Goal: Information Seeking & Learning: Learn about a topic

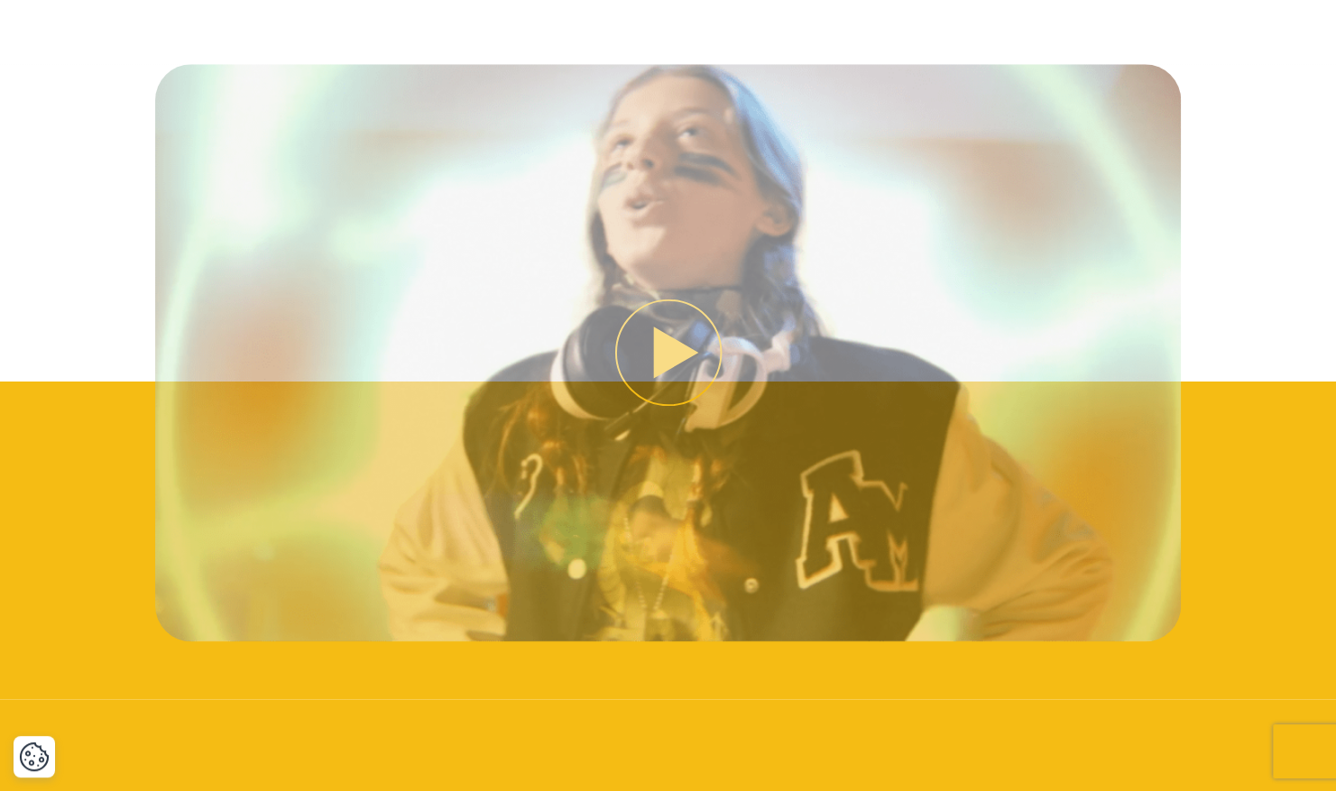
scroll to position [1110, 0]
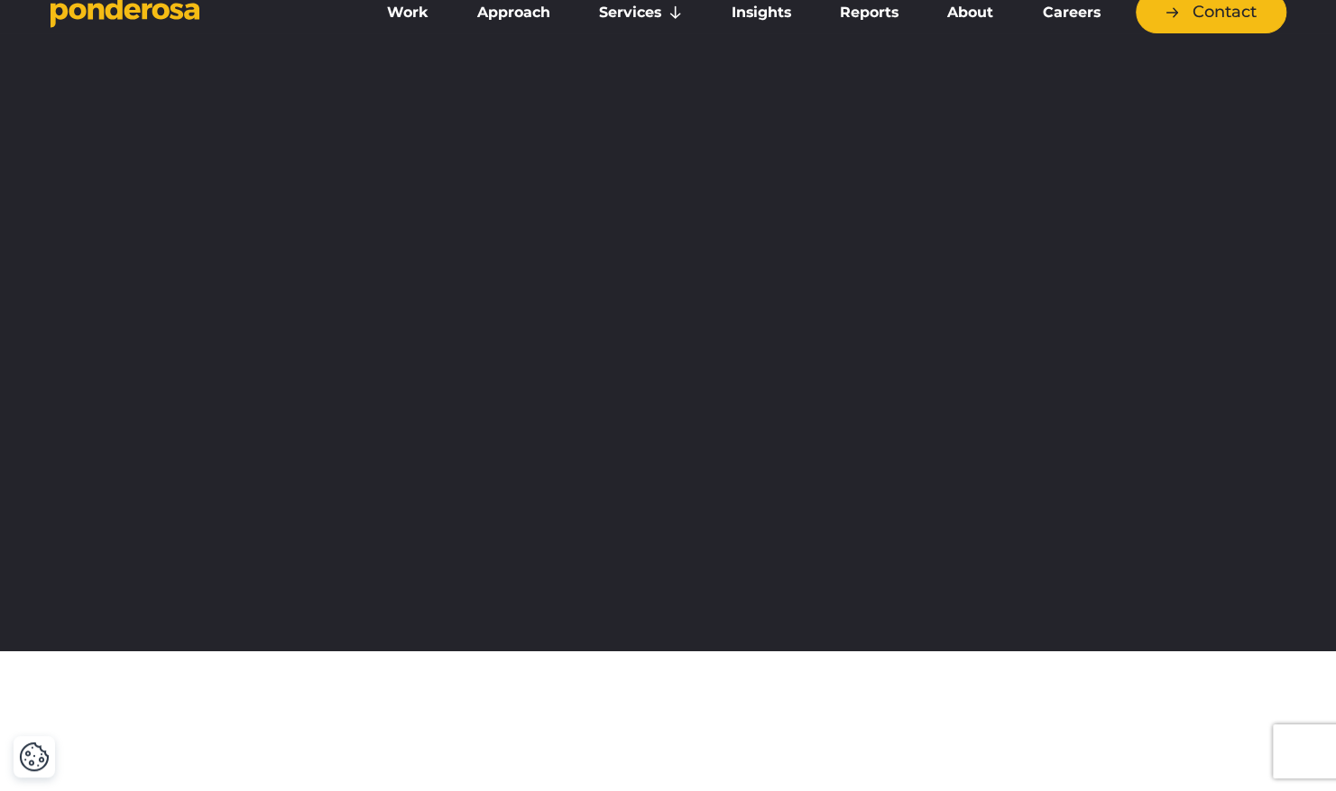
scroll to position [0, 0]
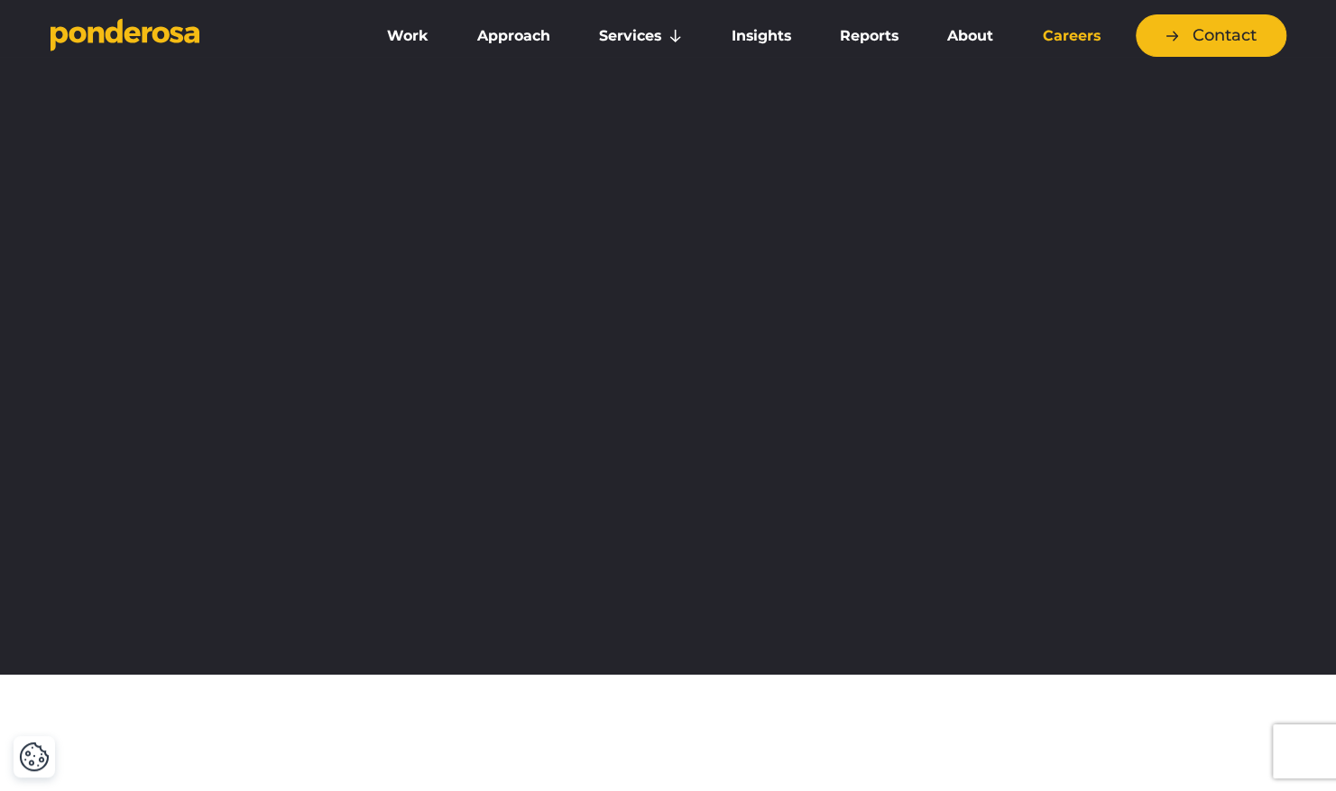
click at [1064, 46] on link "Careers" at bounding box center [1070, 36] width 99 height 38
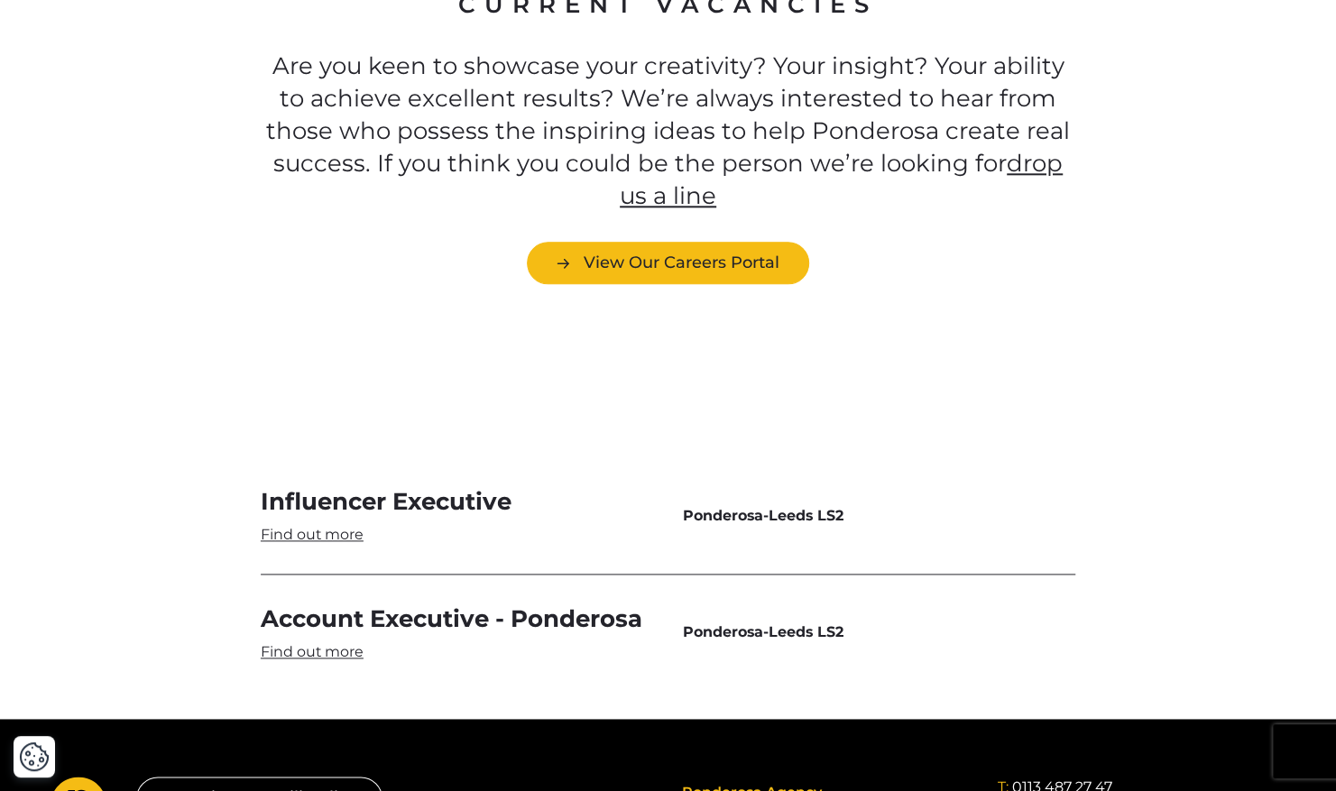
scroll to position [5141, 0]
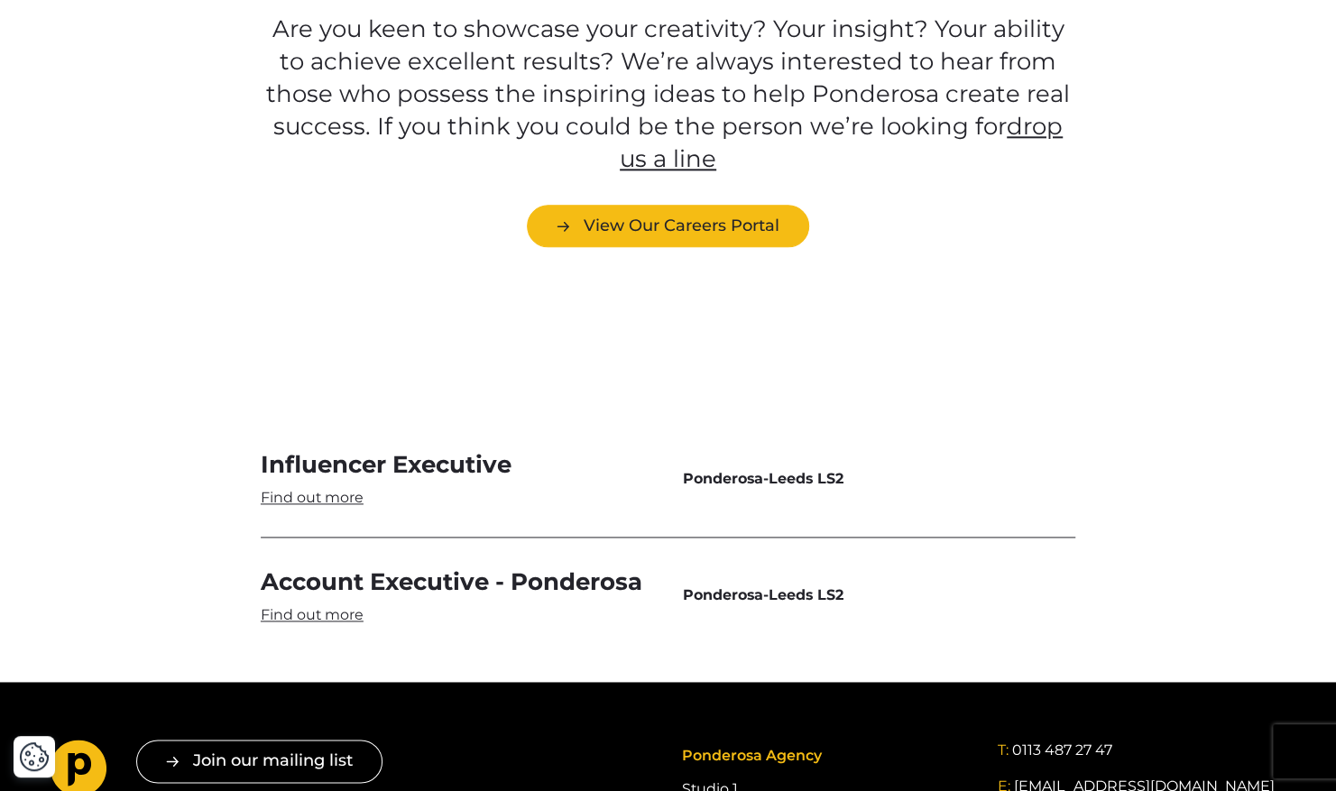
click at [340, 566] on link "Account Executive - Ponderosa" at bounding box center [457, 595] width 393 height 59
click at [352, 449] on link "Influencer Executive" at bounding box center [457, 478] width 393 height 59
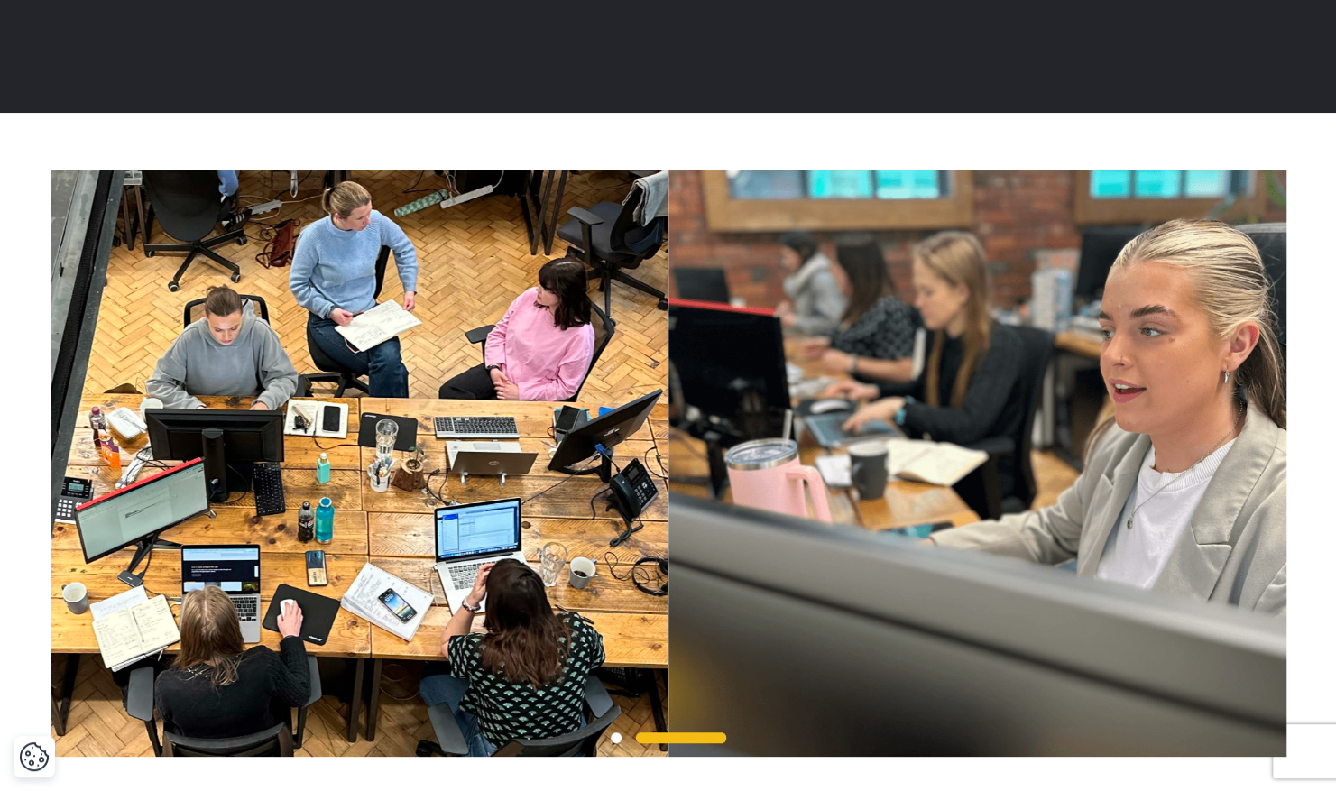
scroll to position [4170, 0]
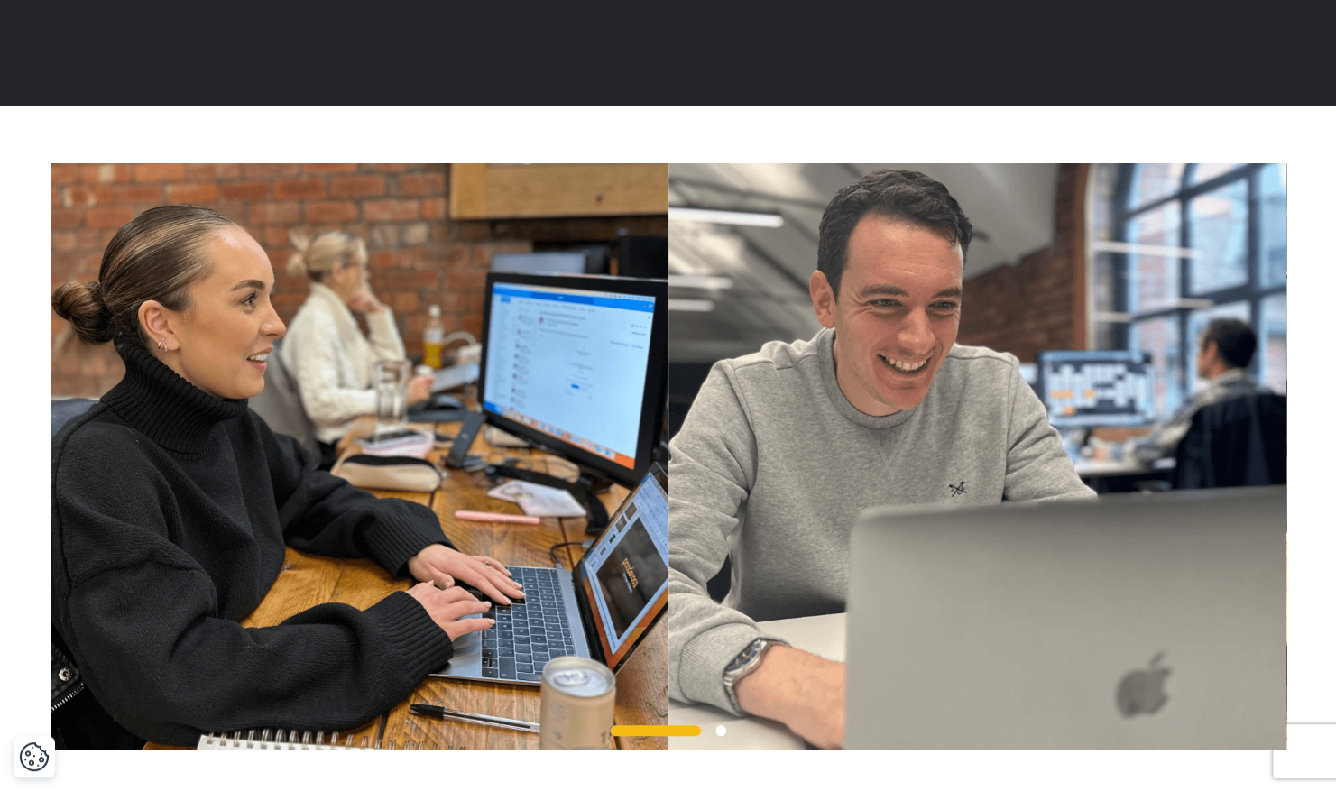
click at [668, 328] on img at bounding box center [360, 456] width 618 height 586
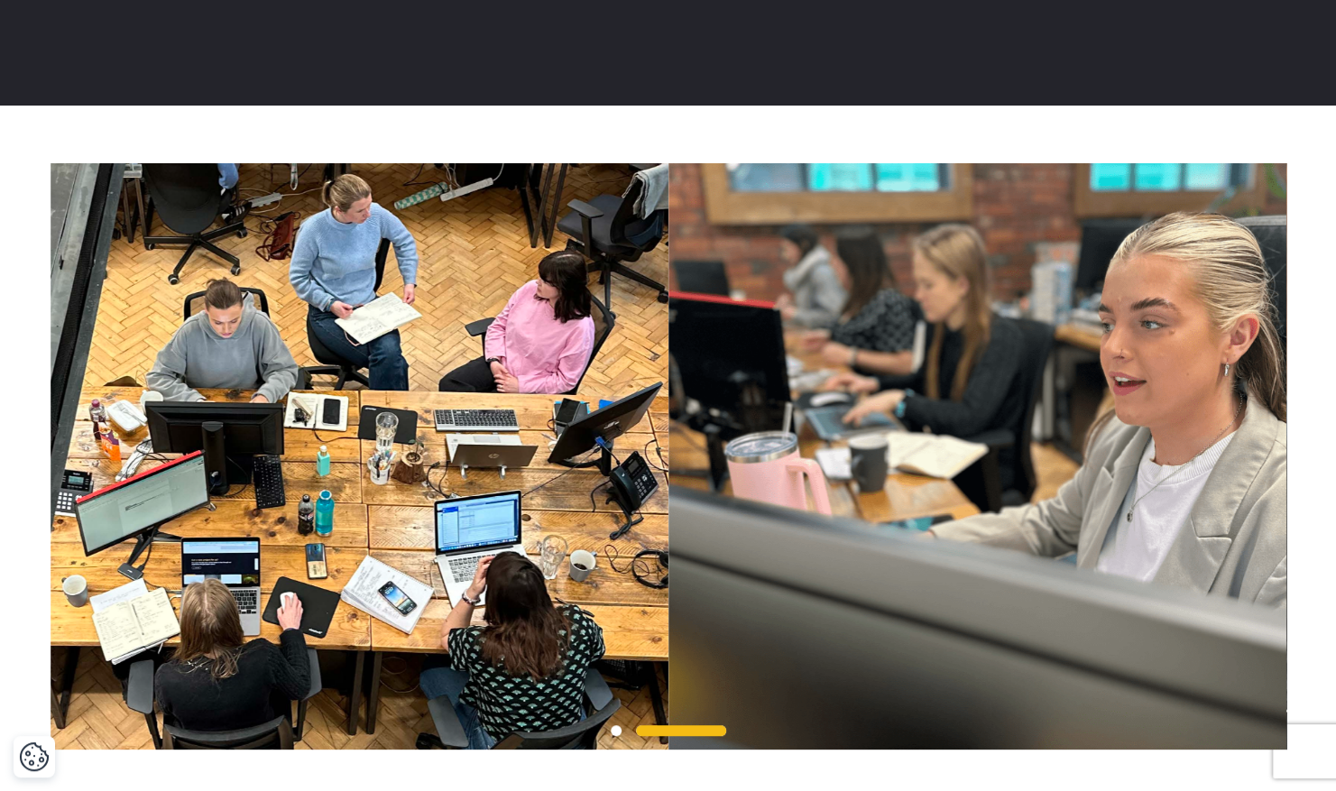
click at [668, 320] on img at bounding box center [360, 456] width 618 height 586
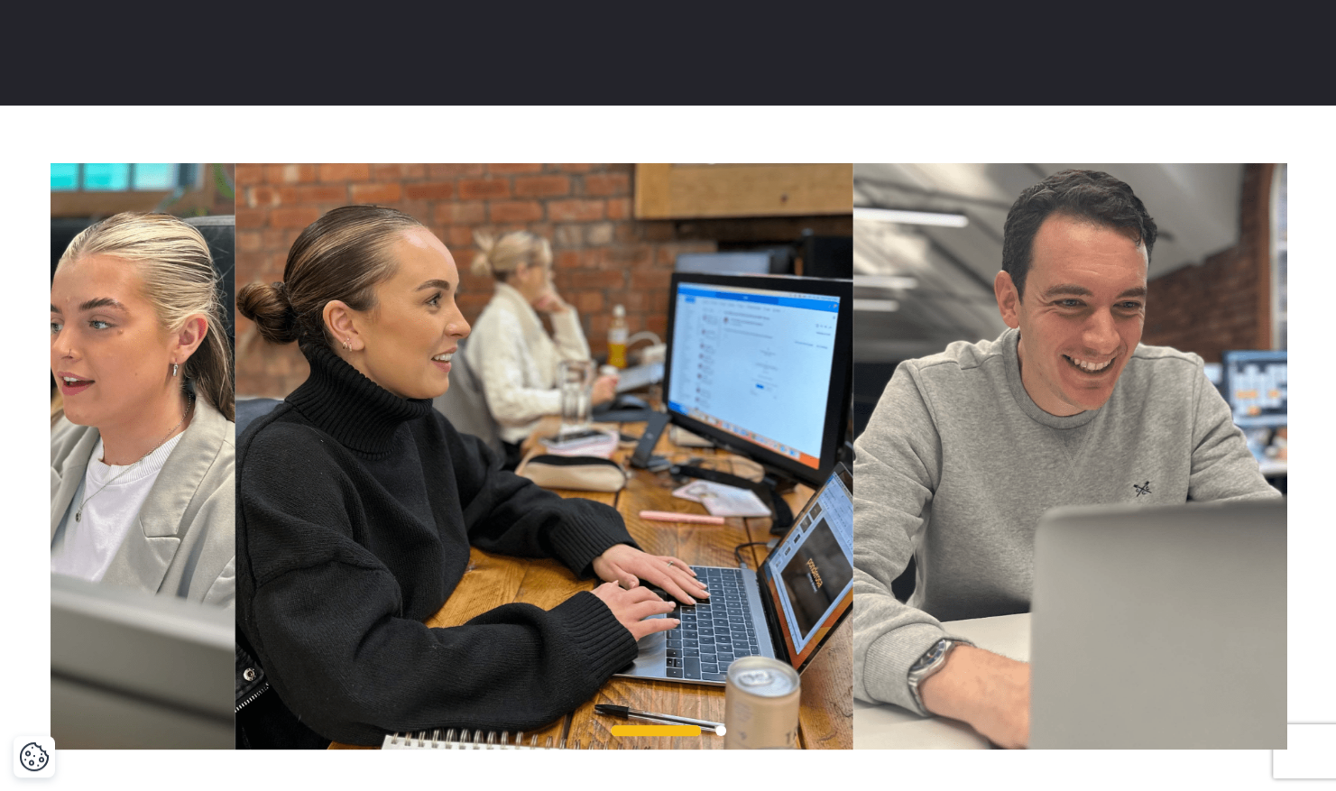
click at [852, 233] on img at bounding box center [543, 456] width 618 height 586
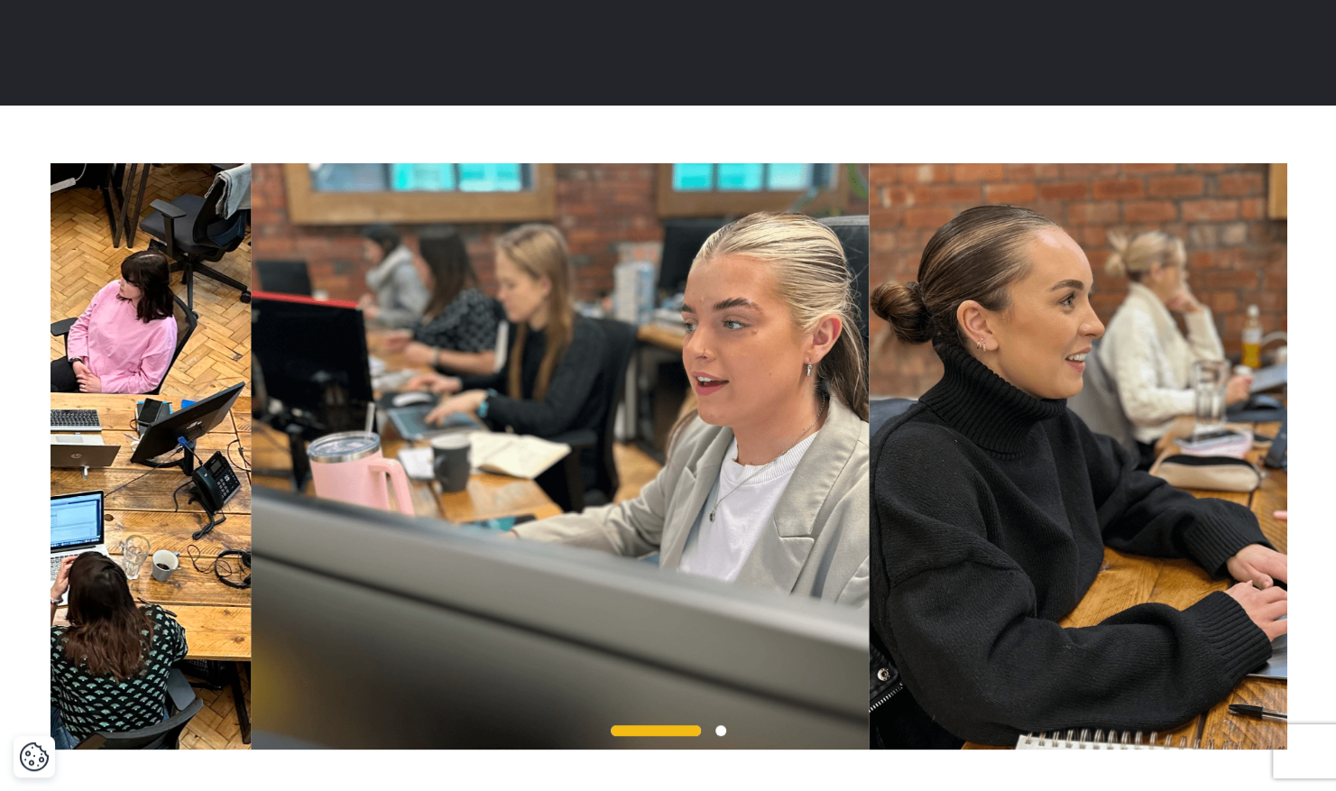
click at [1289, 163] on div at bounding box center [668, 456] width 1263 height 586
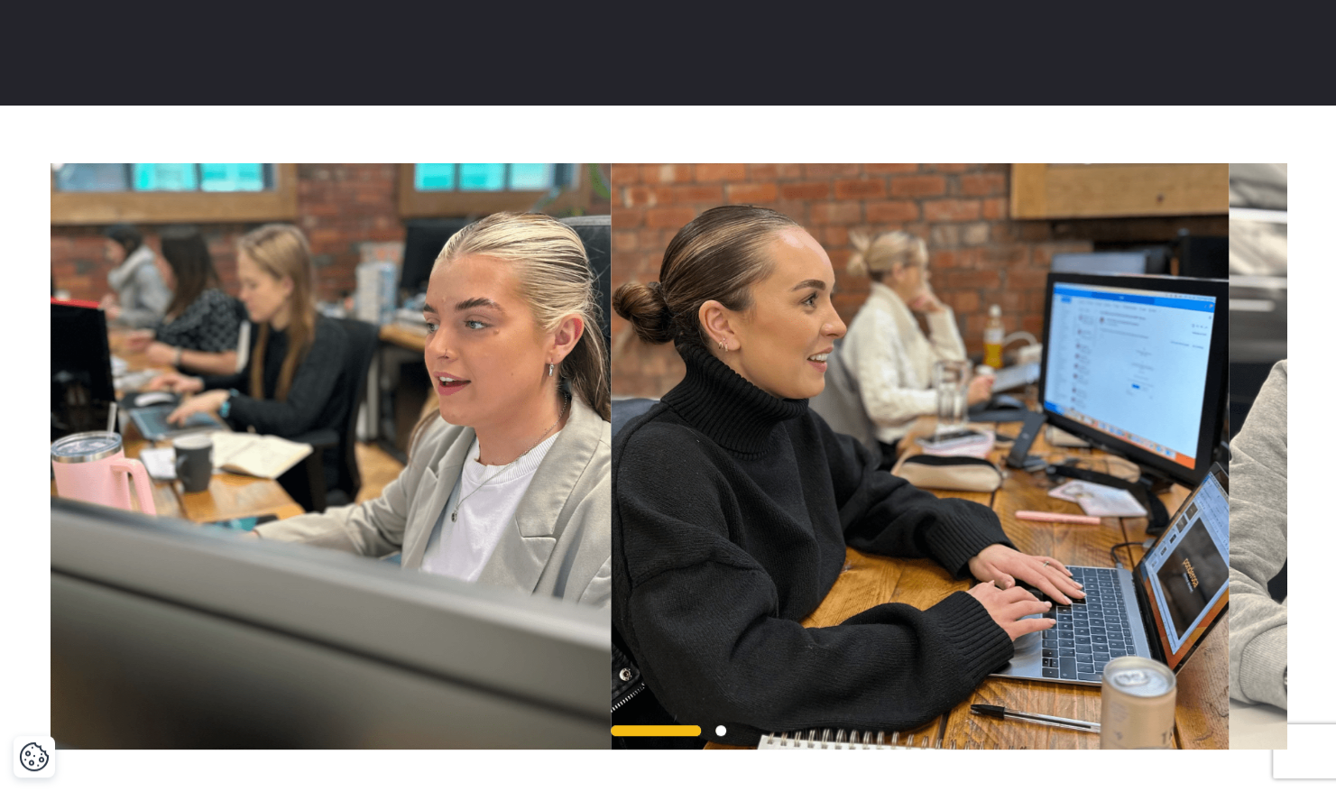
click at [1101, 335] on img at bounding box center [920, 456] width 618 height 586
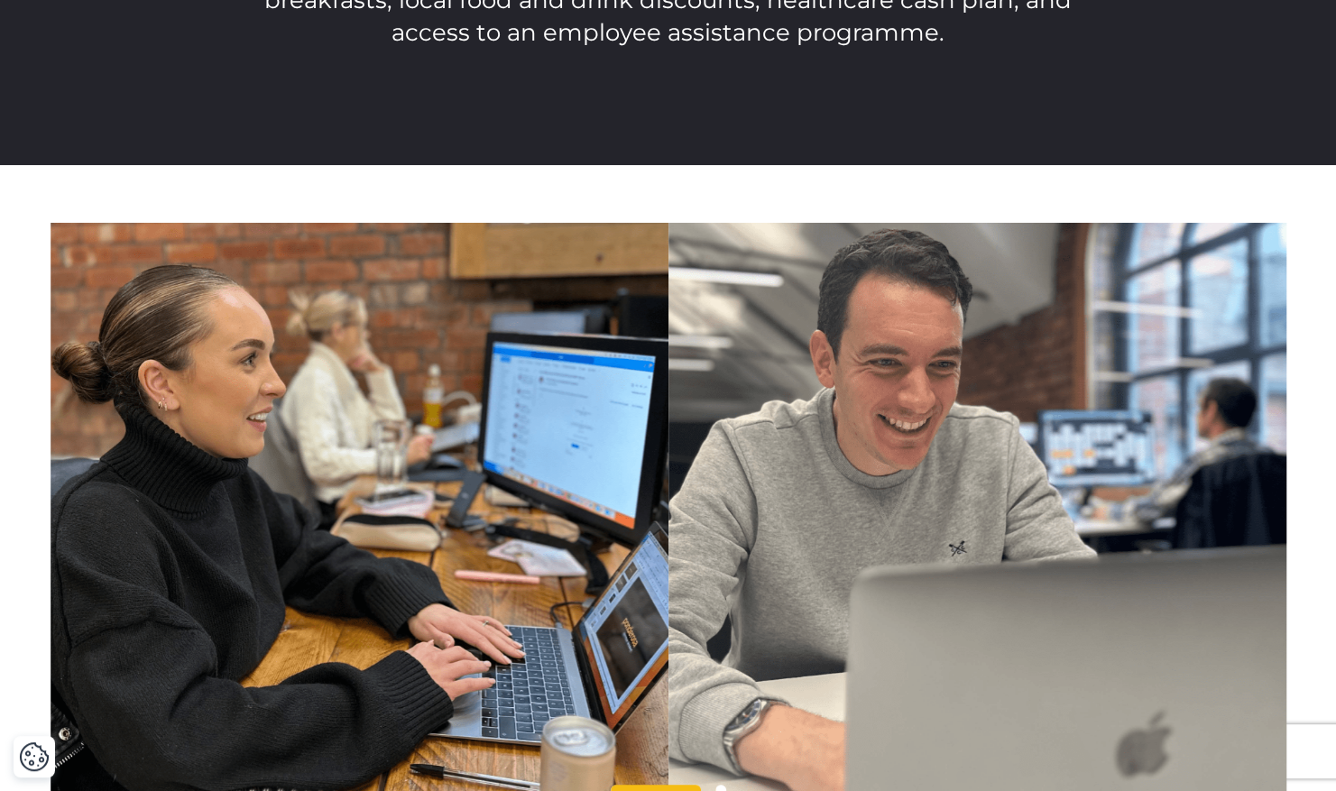
scroll to position [4113, 0]
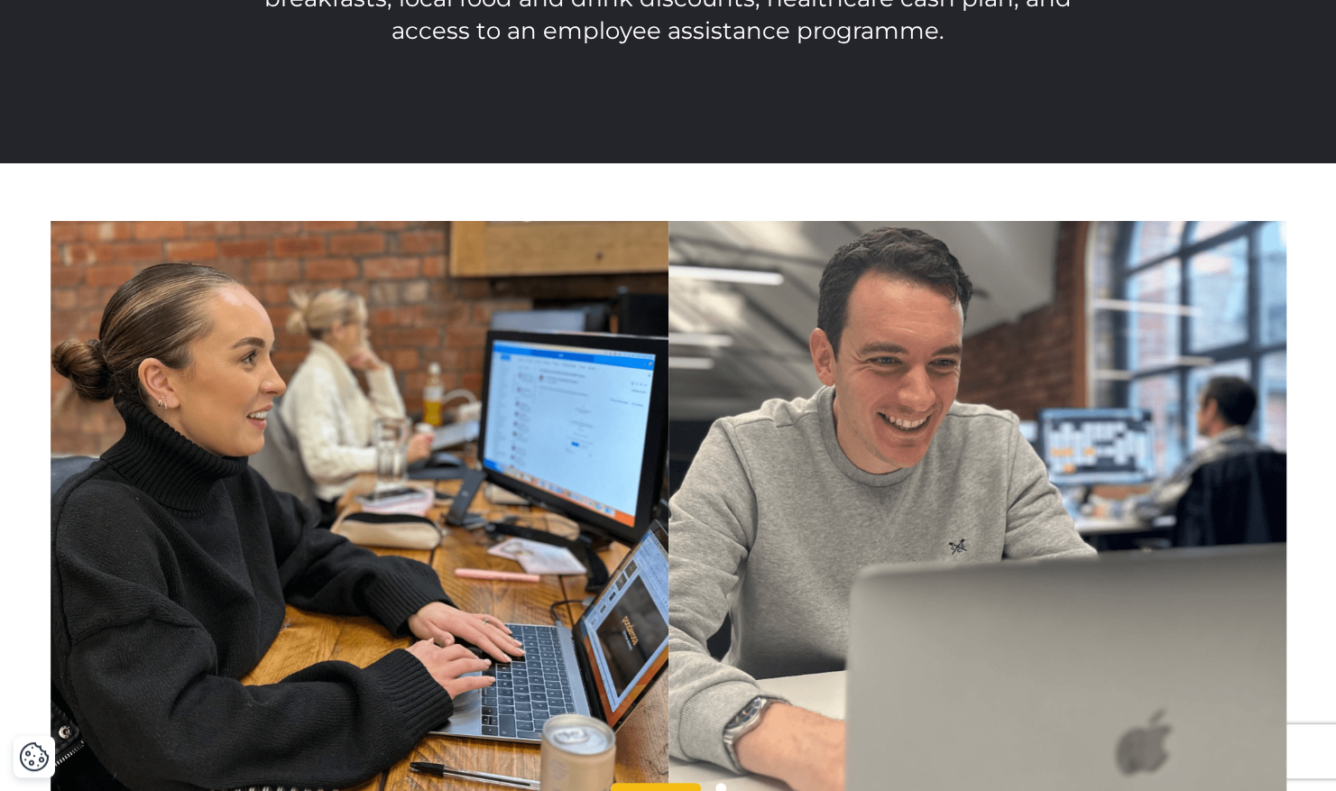
click at [668, 363] on img at bounding box center [360, 514] width 618 height 586
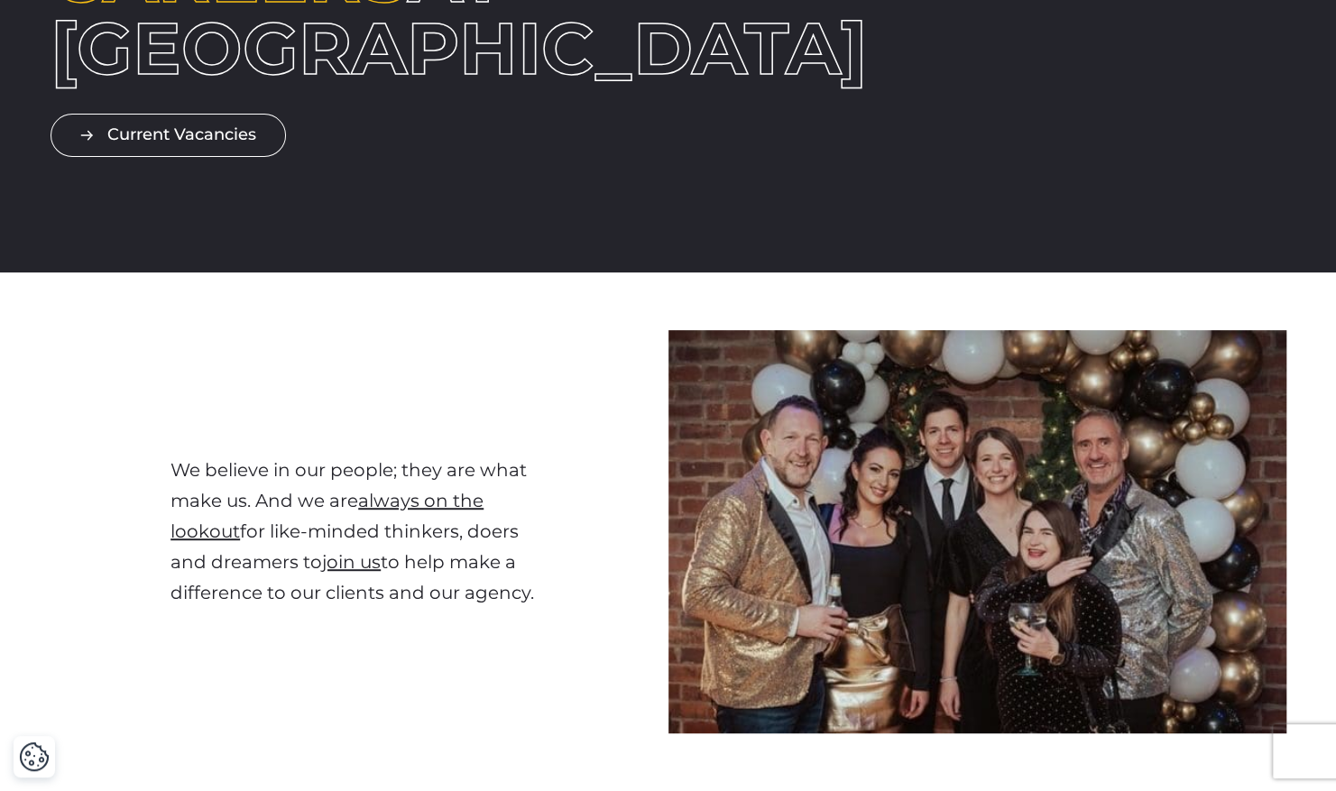
scroll to position [0, 0]
